Goal: Find specific page/section

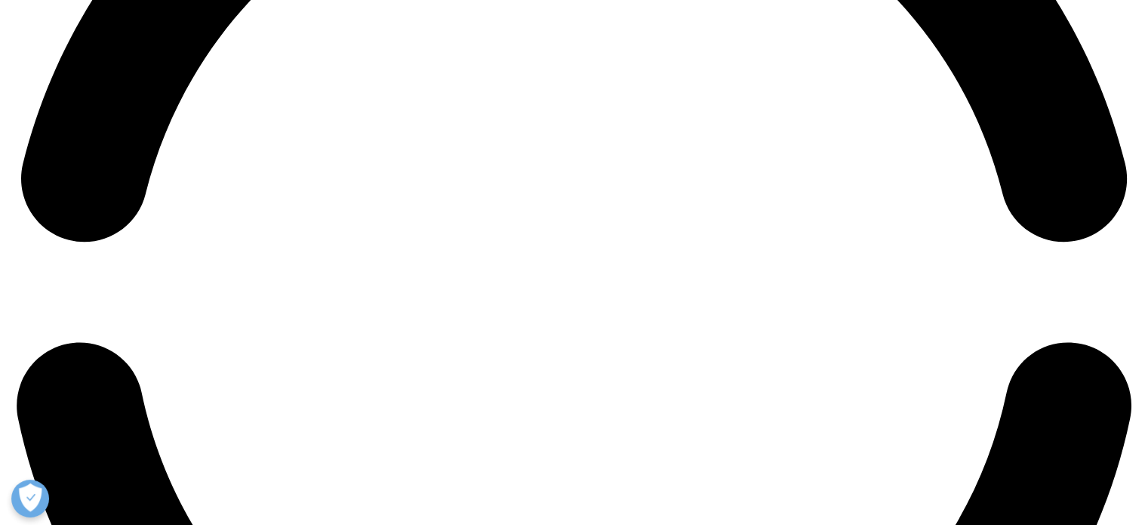
scroll to position [2492, 0]
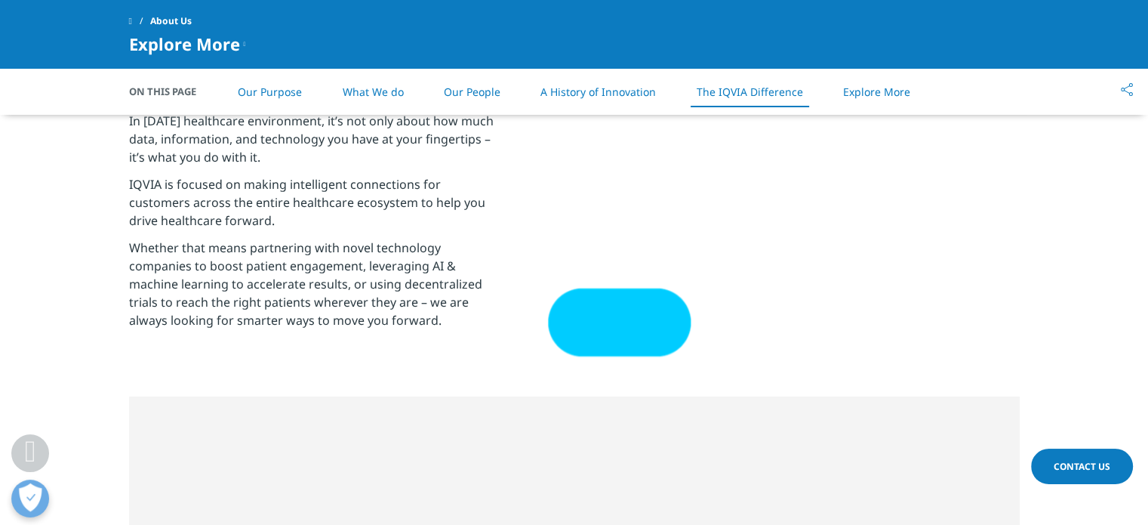
click at [478, 92] on link "Our People" at bounding box center [472, 92] width 57 height 14
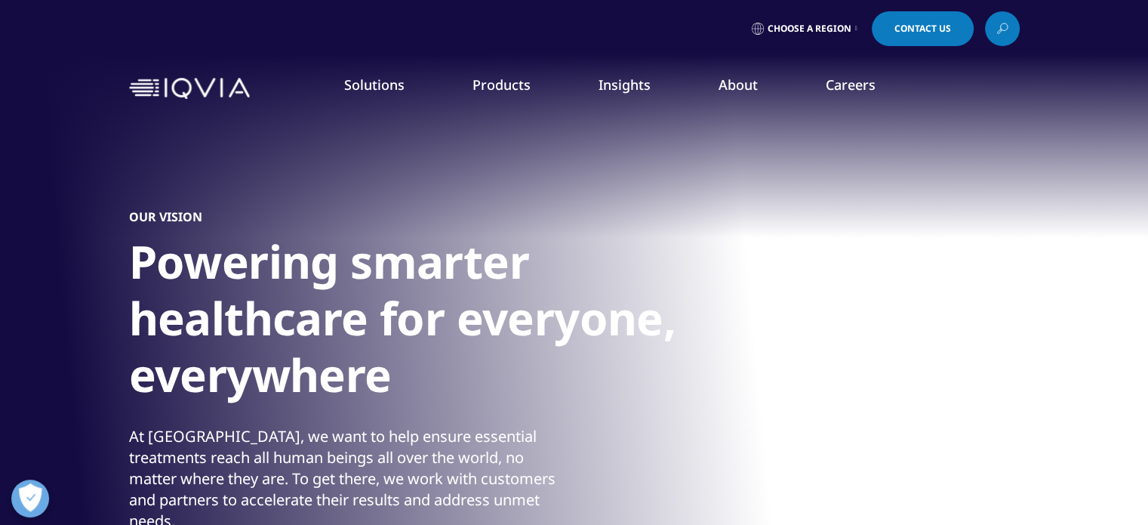
click at [344, 374] on link "Executive Team" at bounding box center [445, 375] width 282 height 17
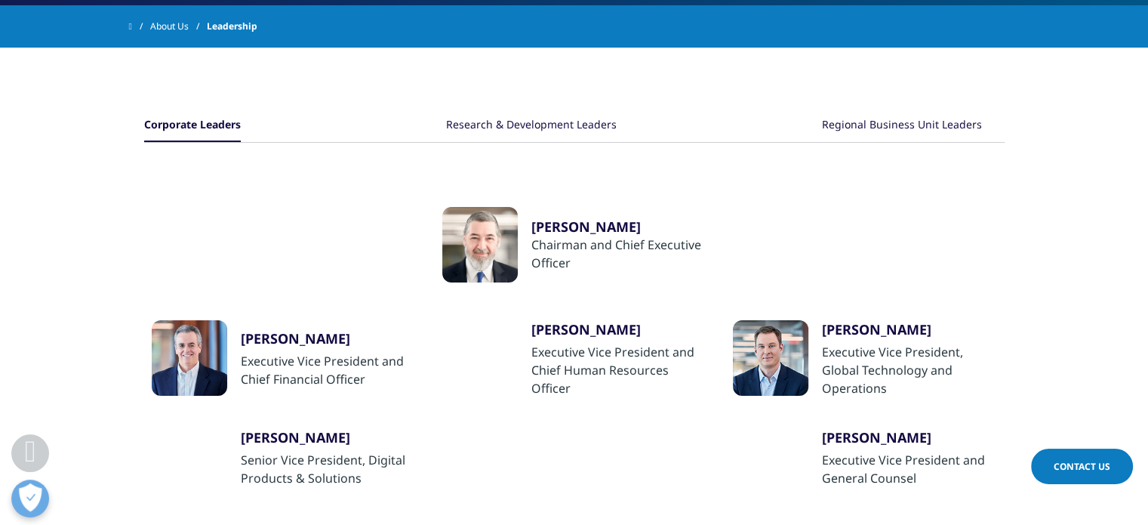
scroll to position [151, 0]
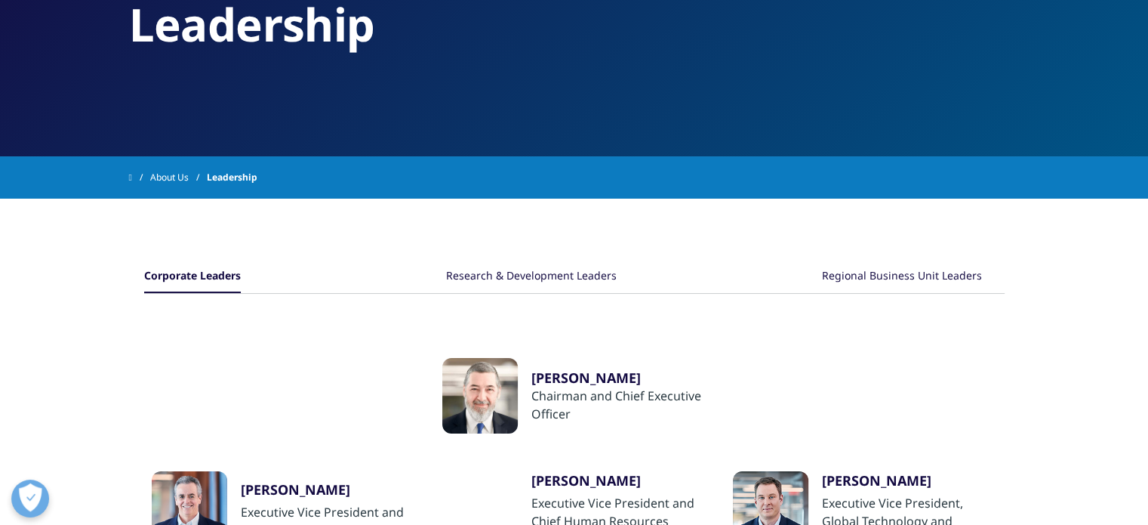
click at [535, 274] on div "Research & Development Leaders" at bounding box center [531, 276] width 171 height 32
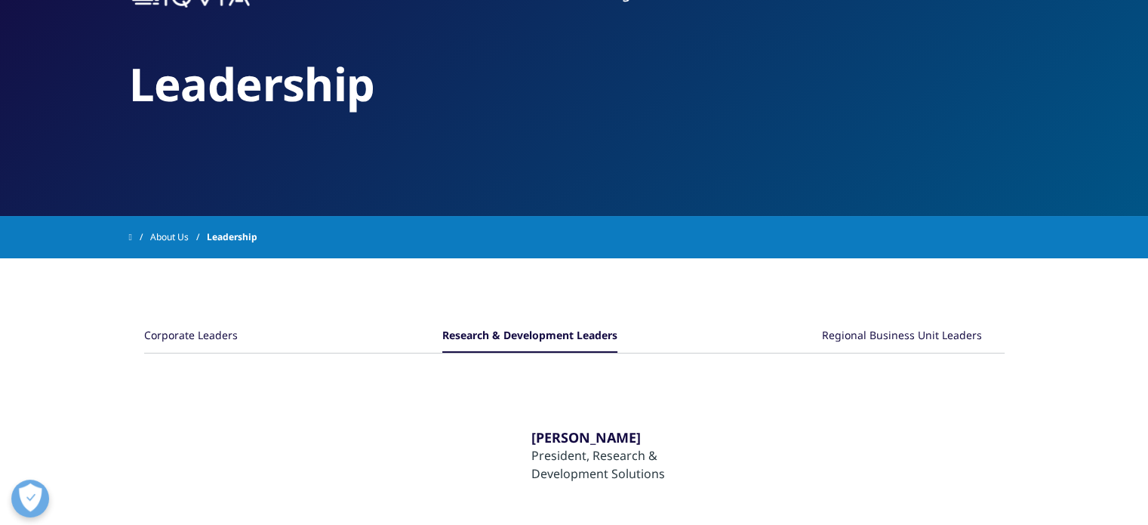
scroll to position [76, 0]
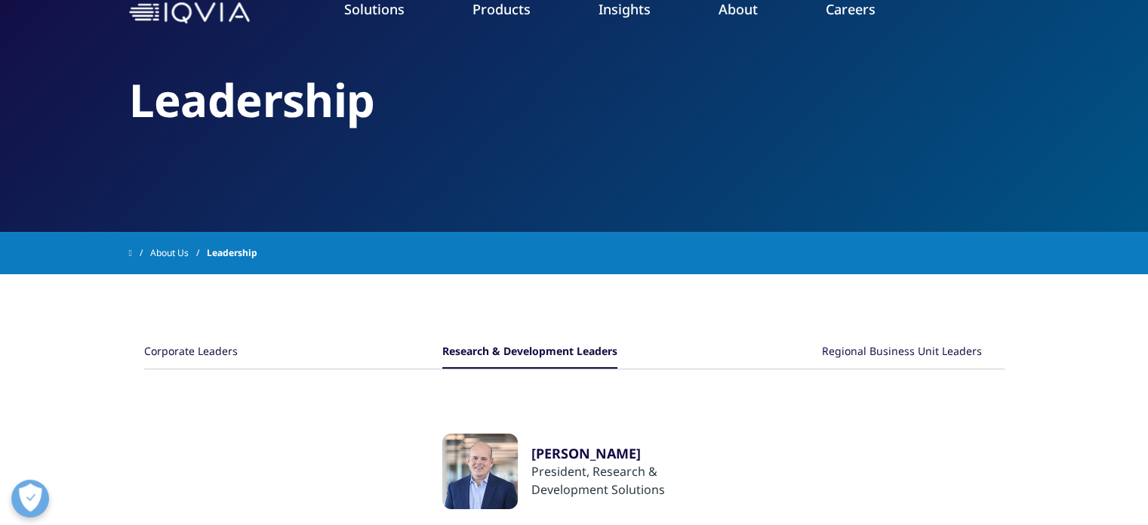
click at [902, 347] on div "Regional Business Unit Leaders" at bounding box center [902, 352] width 160 height 32
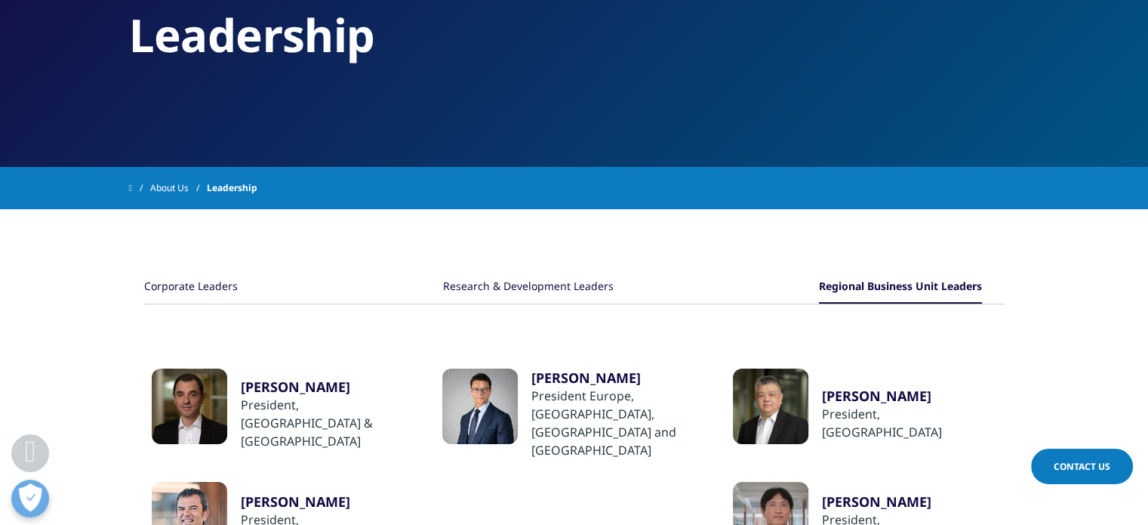
scroll to position [302, 0]
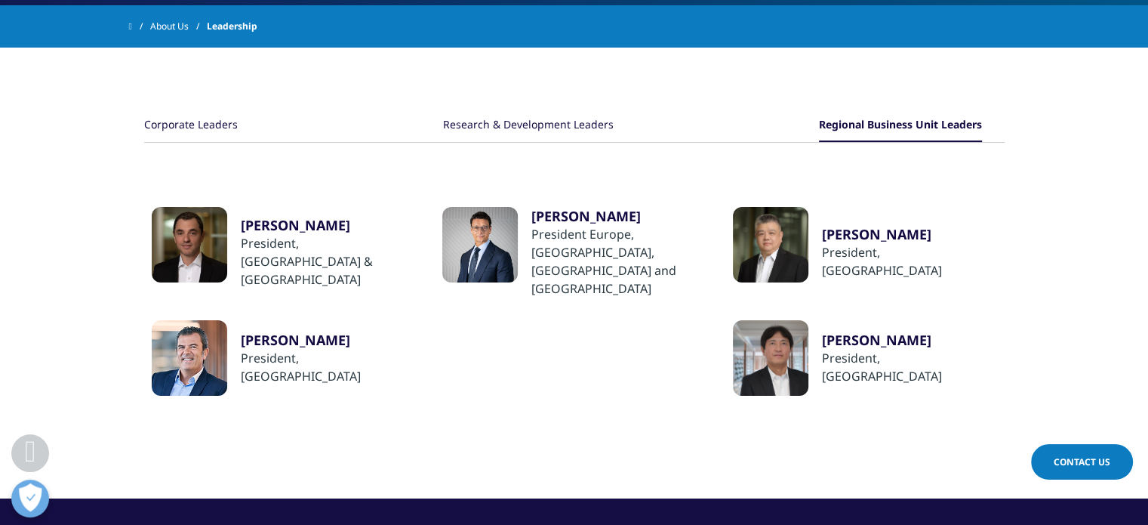
click at [575, 225] on div "​[PERSON_NAME]" at bounding box center [619, 216] width 175 height 18
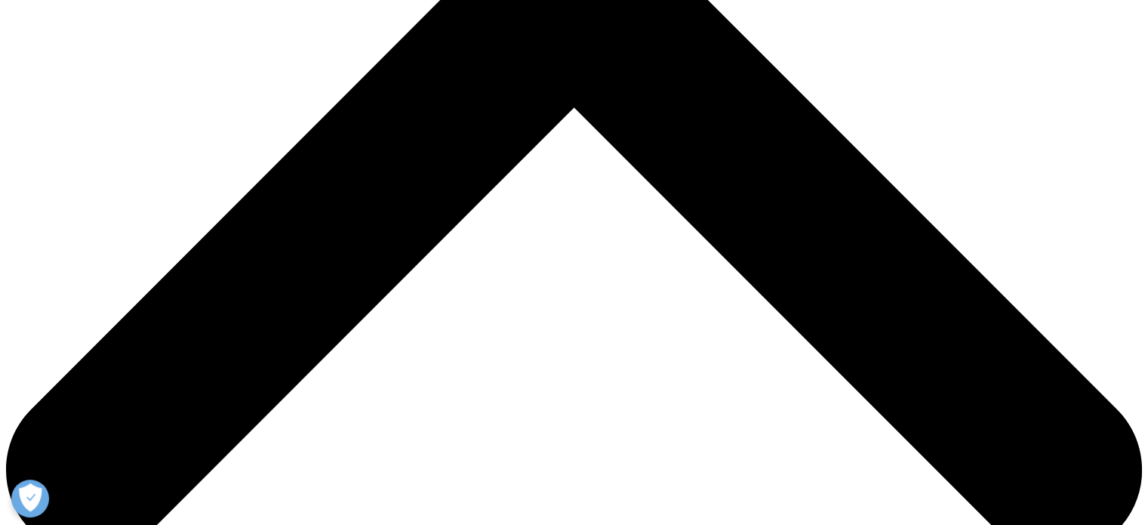
scroll to position [646, 0]
